Goal: Register for event/course

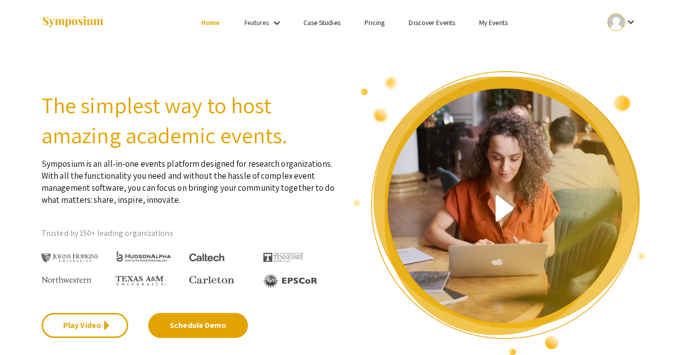
click at [495, 24] on link "My Events" at bounding box center [493, 22] width 29 height 9
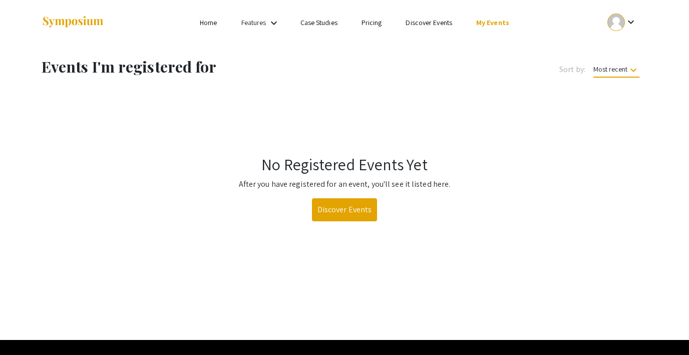
click at [425, 23] on link "Discover Events" at bounding box center [429, 22] width 47 height 9
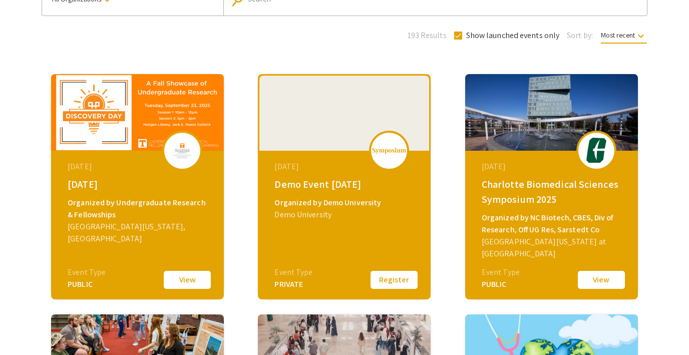
scroll to position [99, 0]
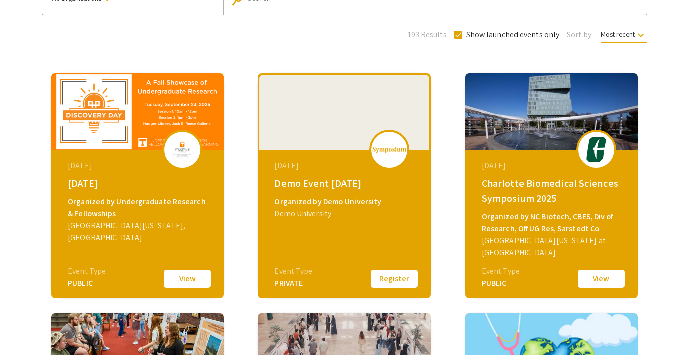
click at [199, 277] on button "View" at bounding box center [187, 278] width 50 height 21
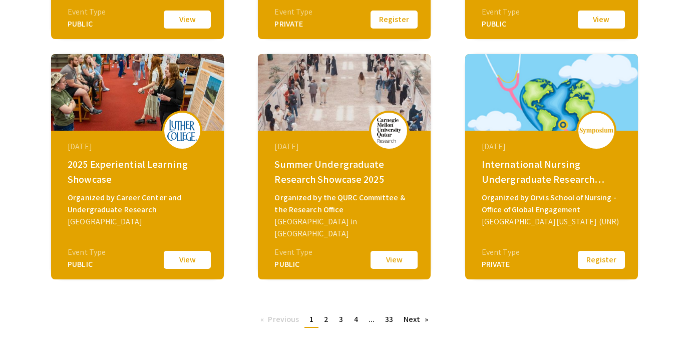
scroll to position [360, 0]
